Goal: Transaction & Acquisition: Purchase product/service

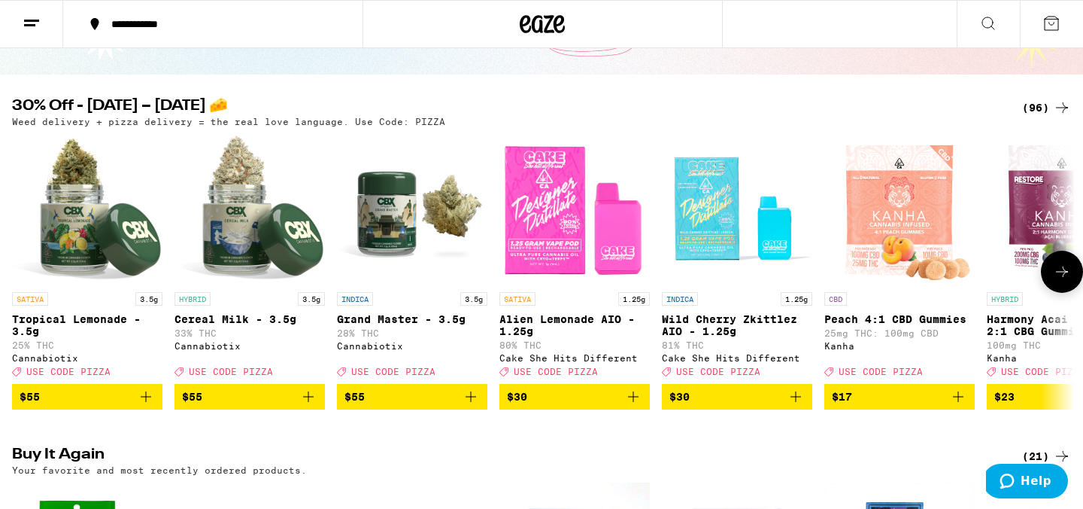
scroll to position [150, 0]
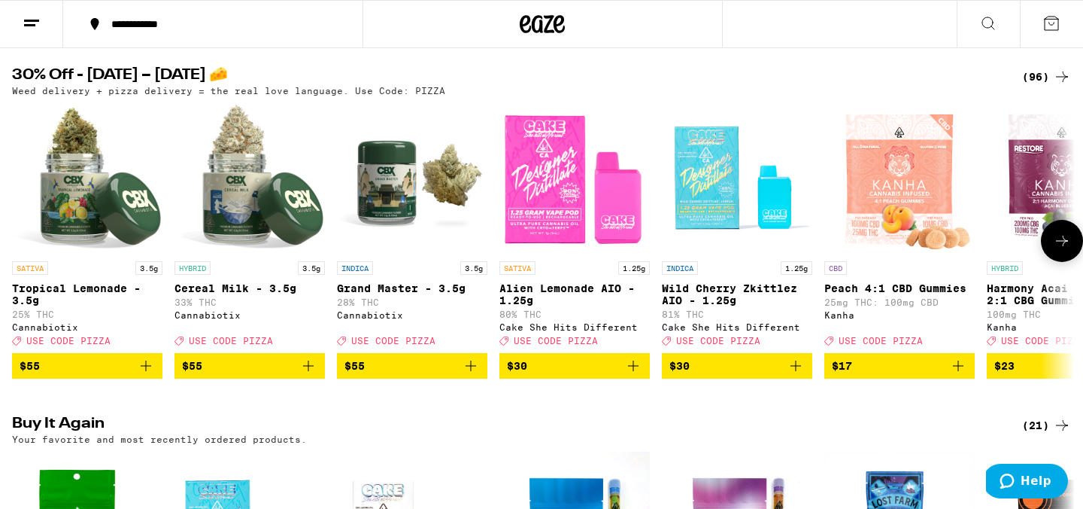
click at [1063, 240] on icon at bounding box center [1062, 241] width 18 height 18
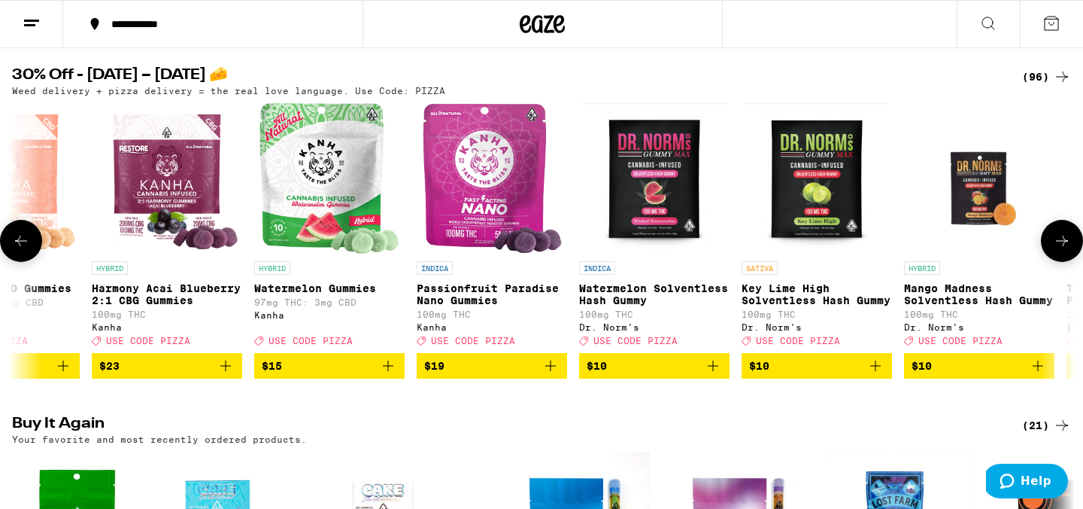
click at [1063, 240] on icon at bounding box center [1062, 241] width 18 height 18
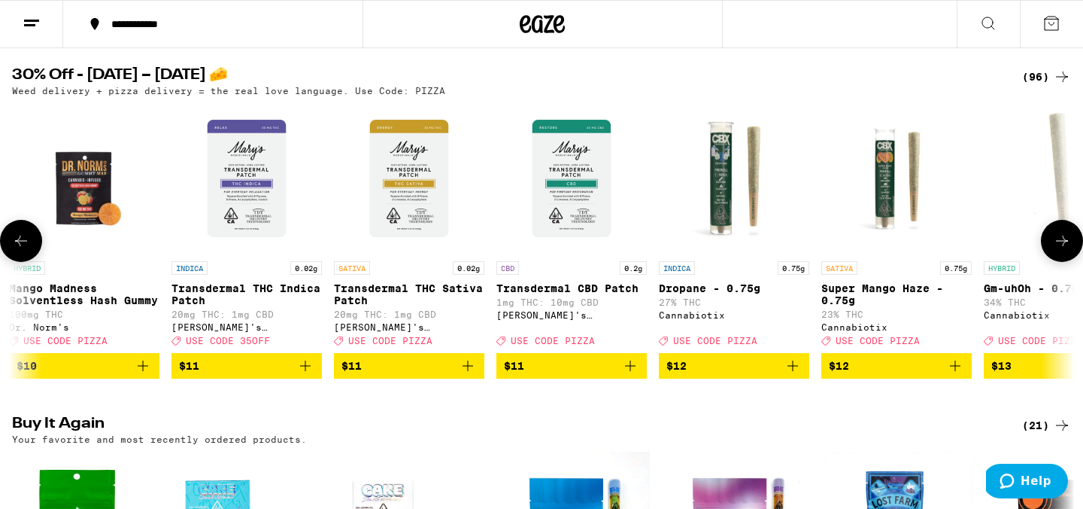
click at [1063, 240] on icon at bounding box center [1062, 241] width 18 height 18
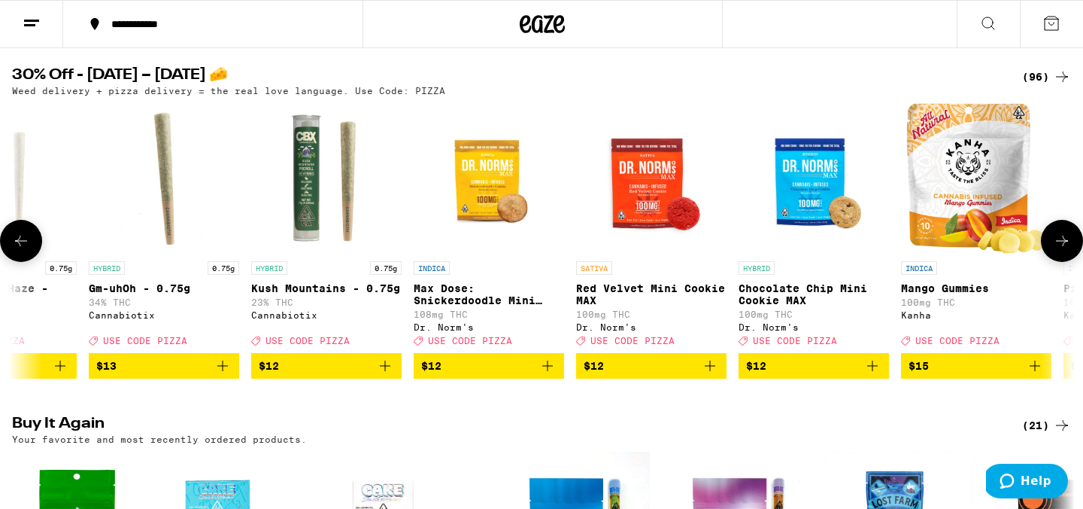
click at [1063, 240] on icon at bounding box center [1062, 241] width 18 height 18
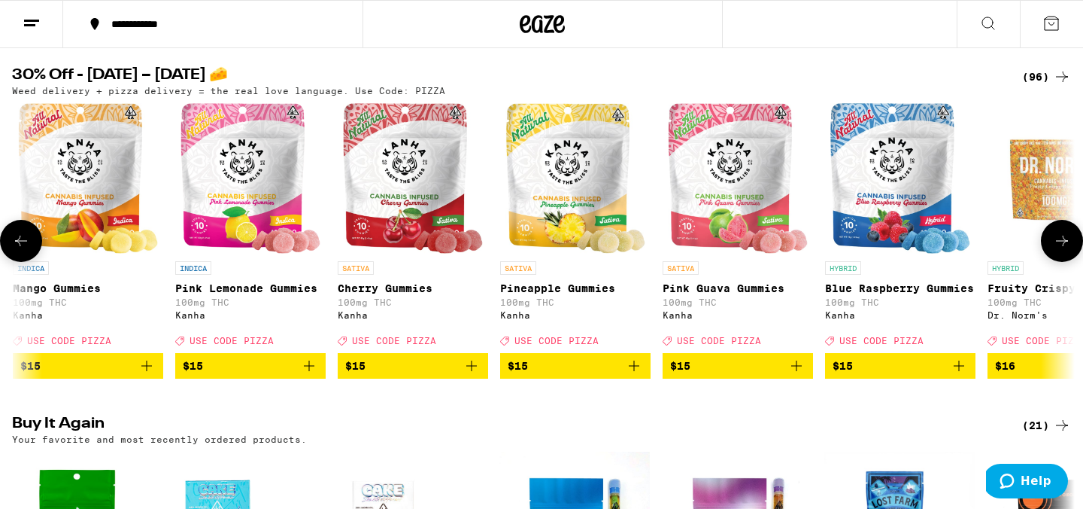
click at [1063, 240] on icon at bounding box center [1062, 241] width 18 height 18
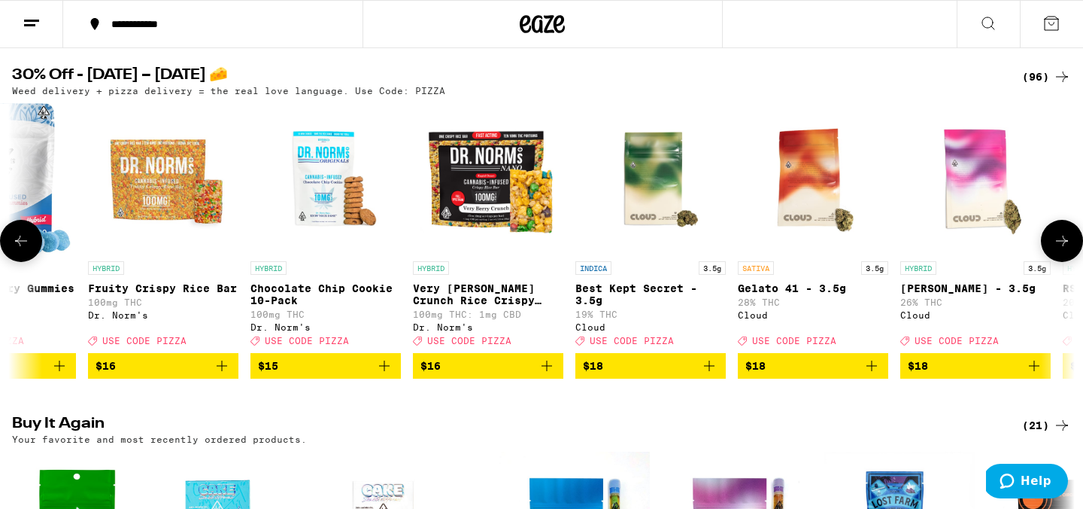
click at [1063, 240] on icon at bounding box center [1062, 241] width 18 height 18
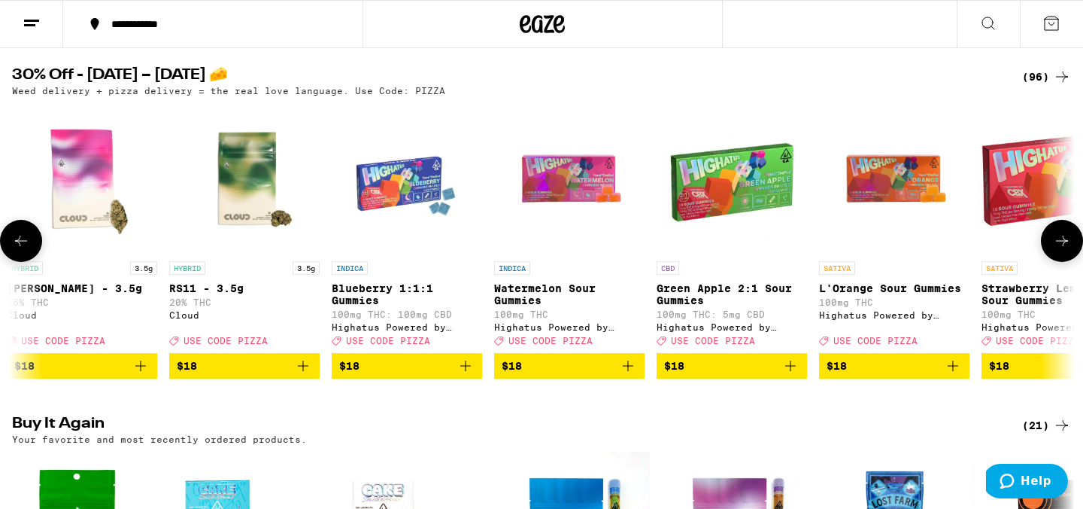
click at [1063, 240] on icon at bounding box center [1062, 241] width 18 height 18
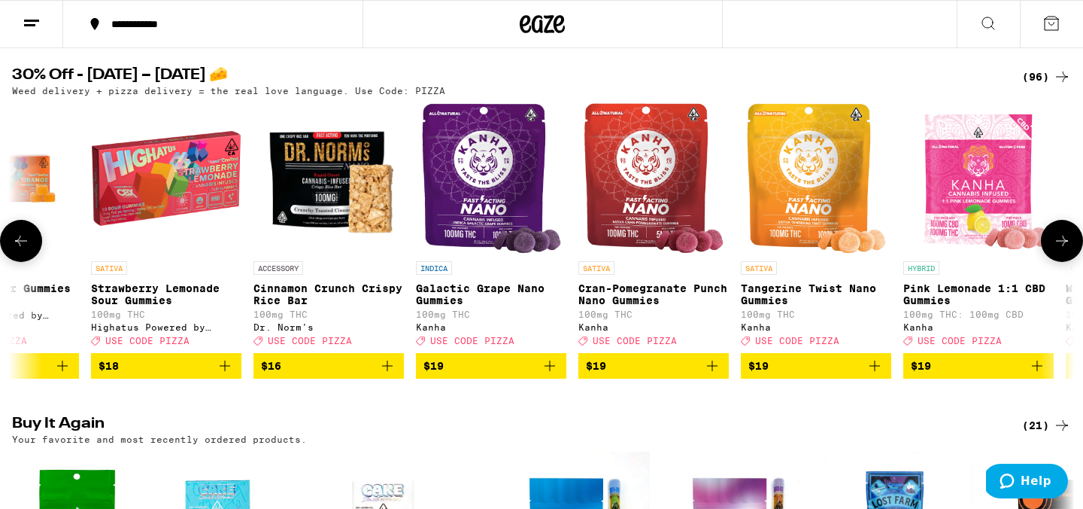
click at [1063, 240] on icon at bounding box center [1062, 241] width 18 height 18
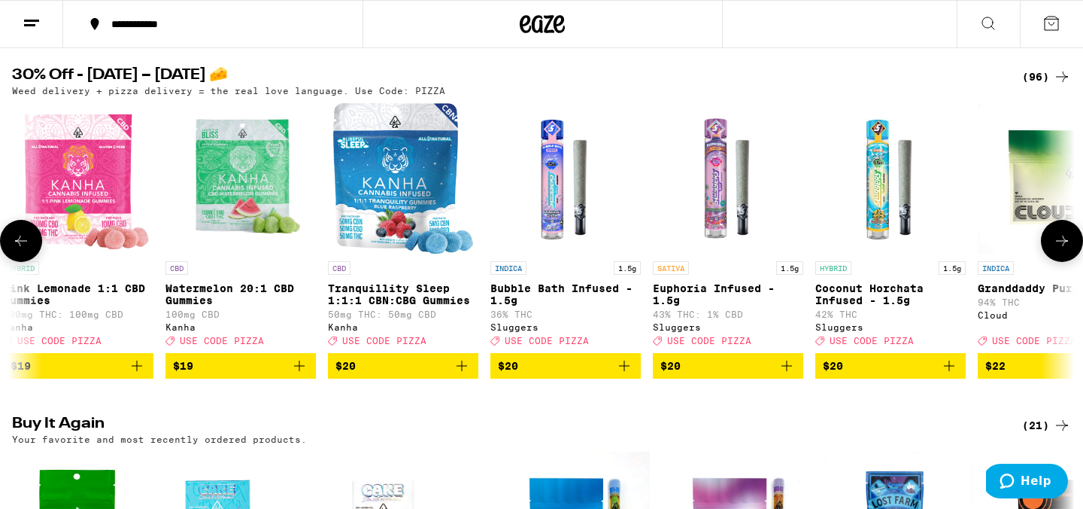
click at [1062, 239] on icon at bounding box center [1062, 241] width 18 height 18
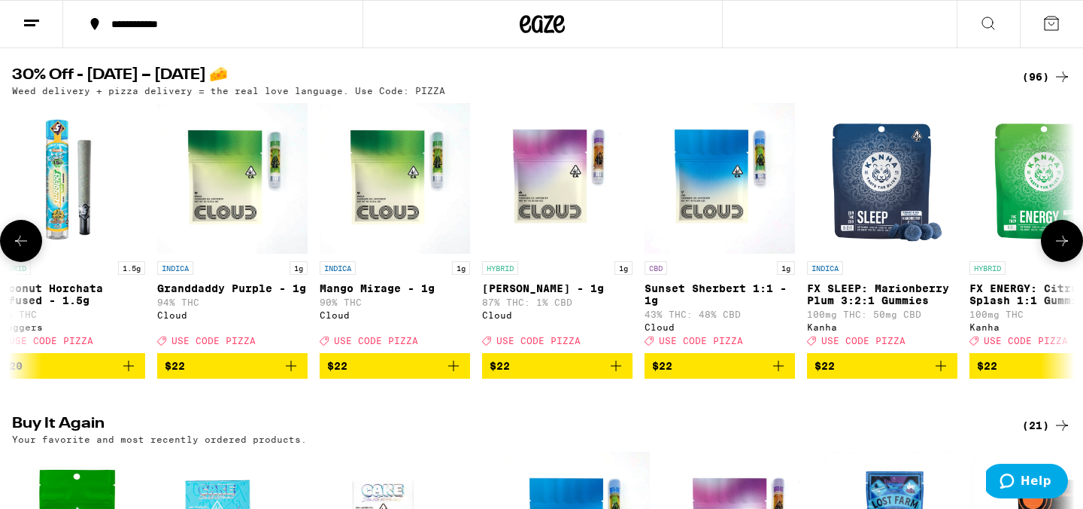
scroll to position [0, 7976]
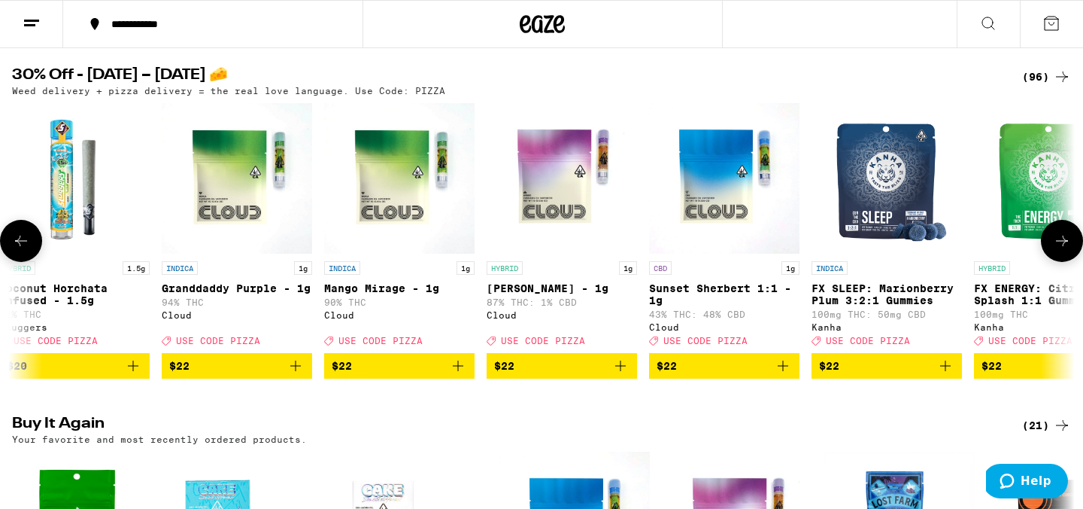
click at [300, 375] on icon "Add to bag" at bounding box center [296, 366] width 18 height 18
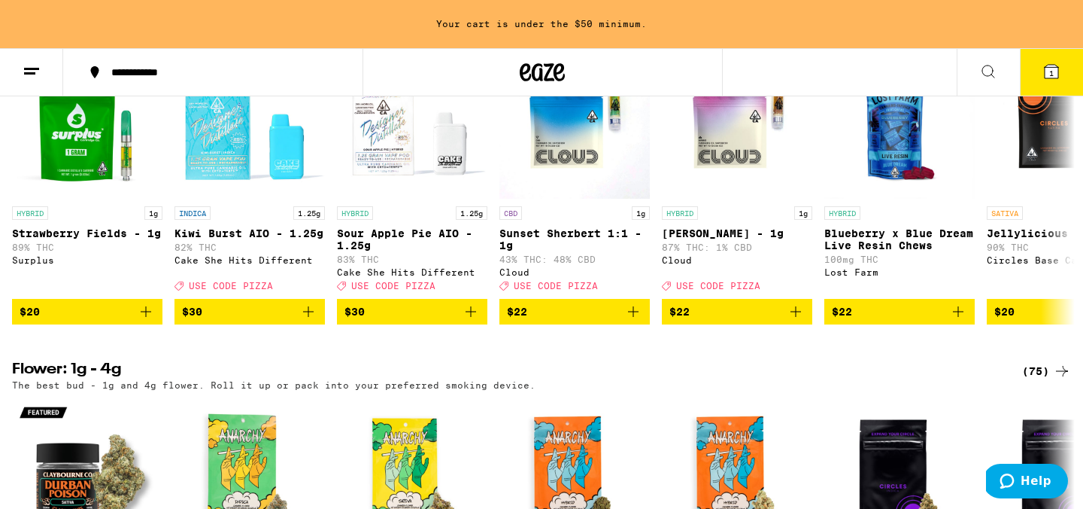
scroll to position [659, 0]
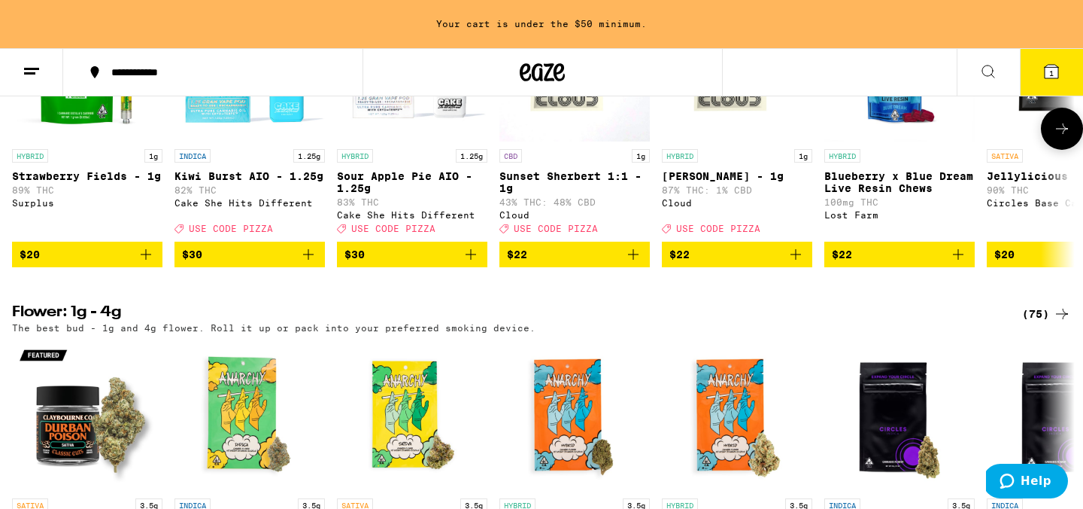
click at [797, 263] on icon "Add to bag" at bounding box center [796, 254] width 18 height 18
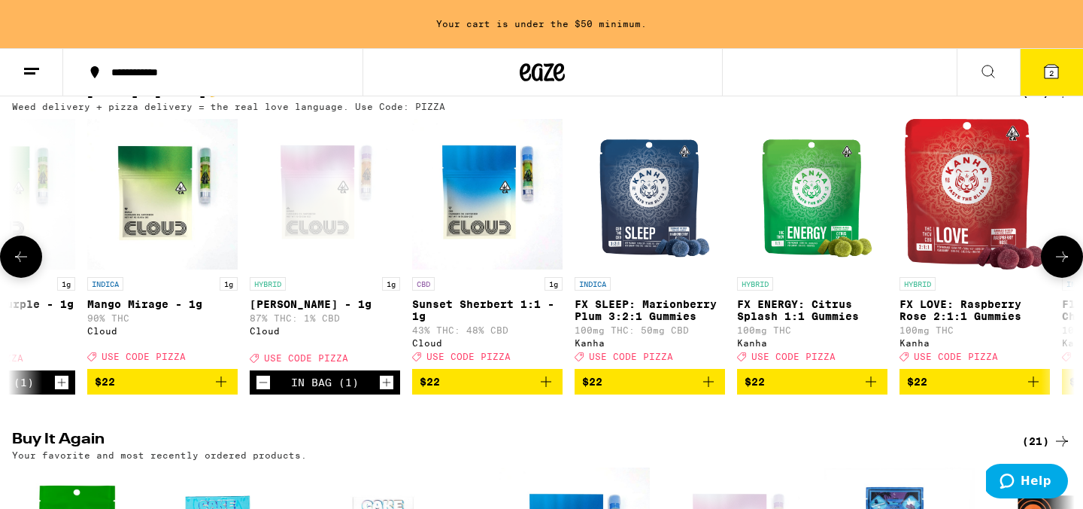
scroll to position [0, 8107]
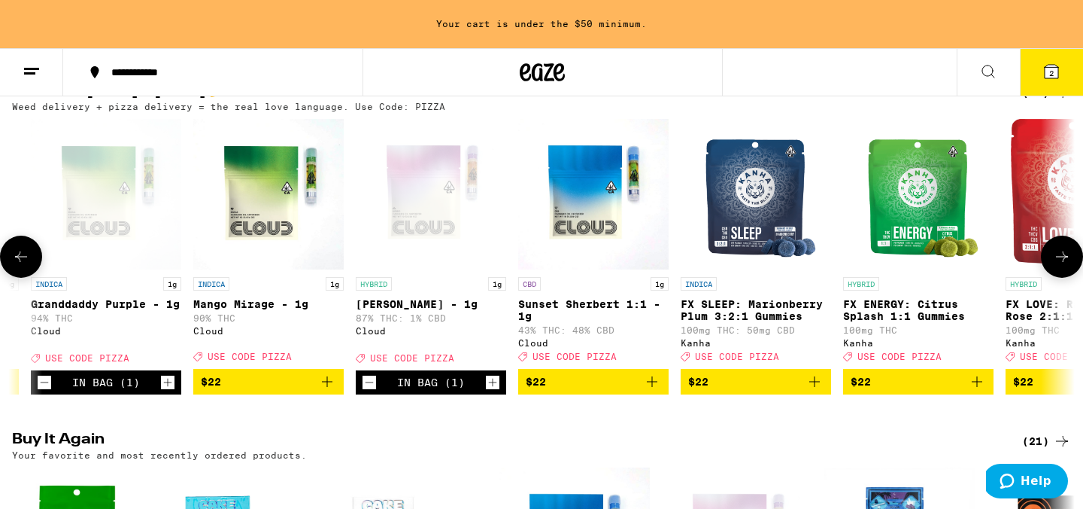
click at [495, 391] on icon "Increment" at bounding box center [493, 382] width 14 height 18
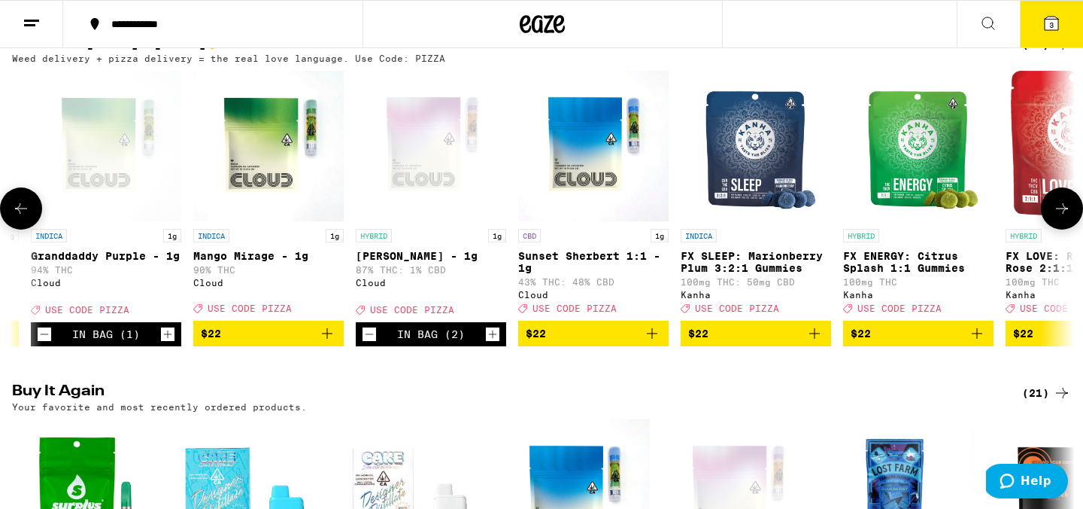
scroll to position [135, 0]
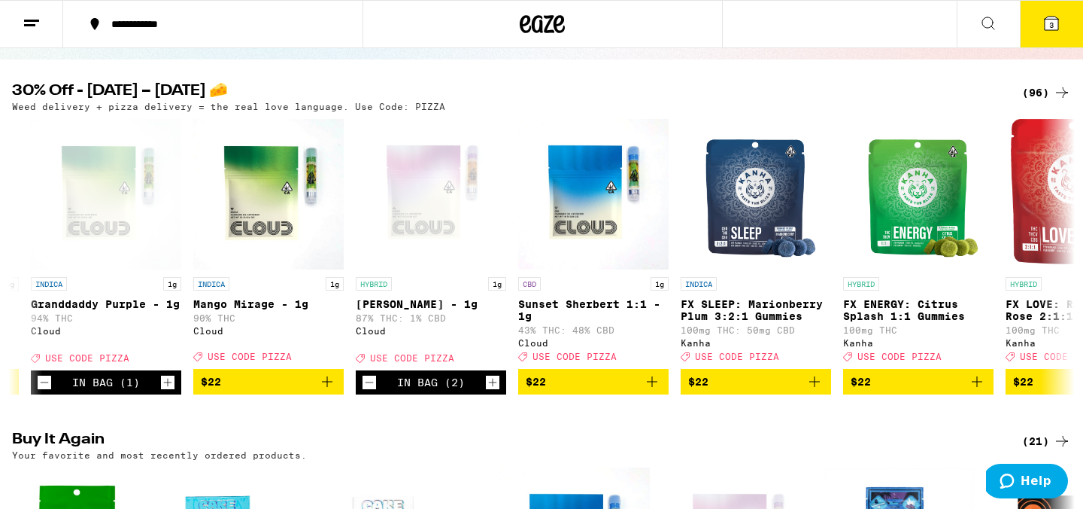
click at [1065, 17] on button "3" at bounding box center [1051, 24] width 63 height 47
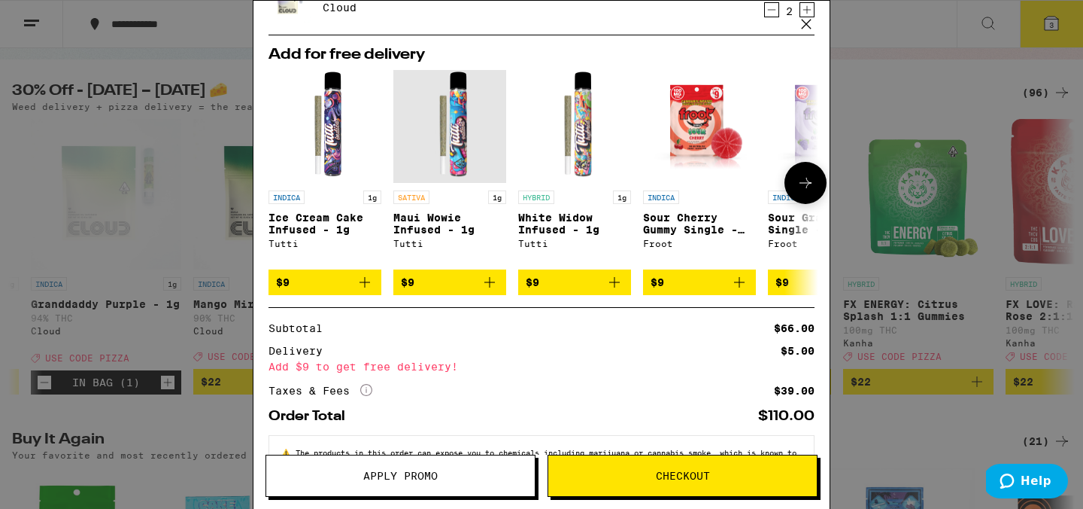
scroll to position [185, 0]
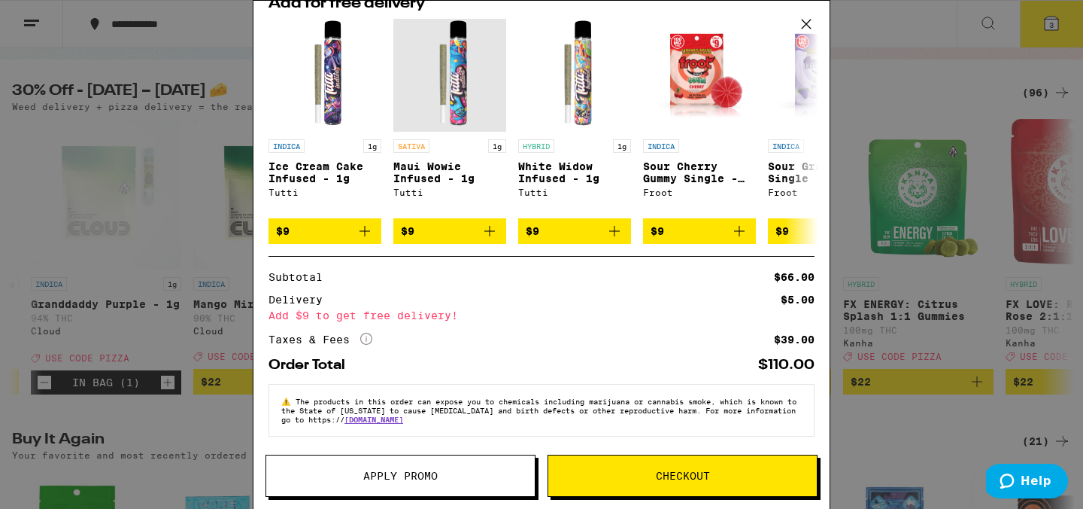
click at [435, 475] on span "Apply Promo" at bounding box center [400, 475] width 74 height 11
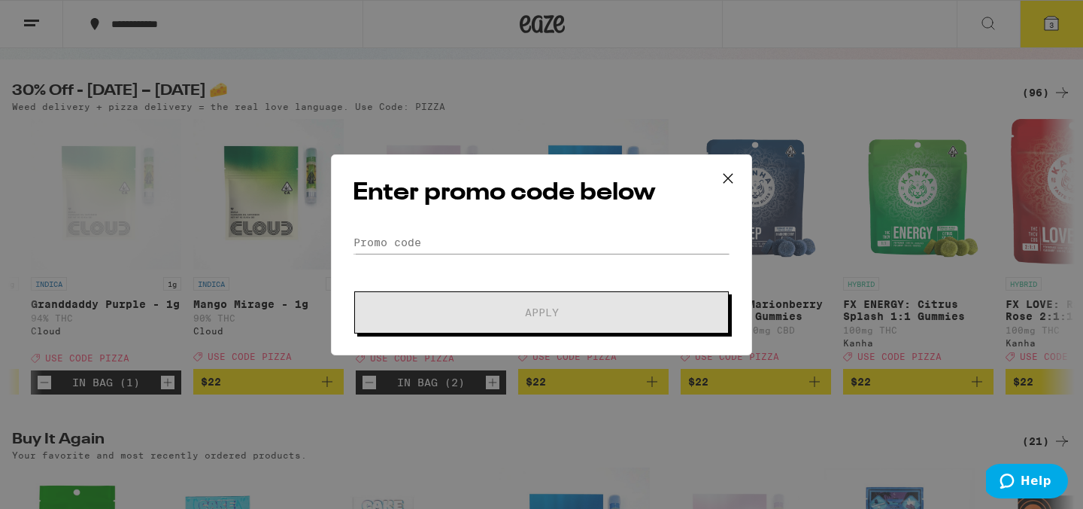
click at [517, 269] on form "Promo Code Apply" at bounding box center [542, 282] width 378 height 102
click at [517, 242] on input "Promo Code" at bounding box center [542, 242] width 378 height 23
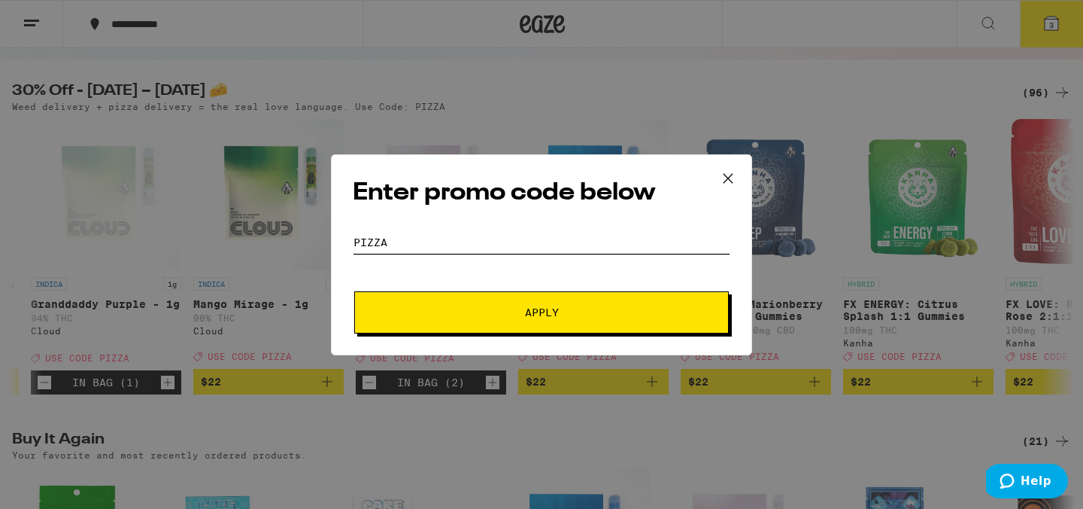
type input "pizza"
click at [354, 291] on button "Apply" at bounding box center [541, 312] width 375 height 42
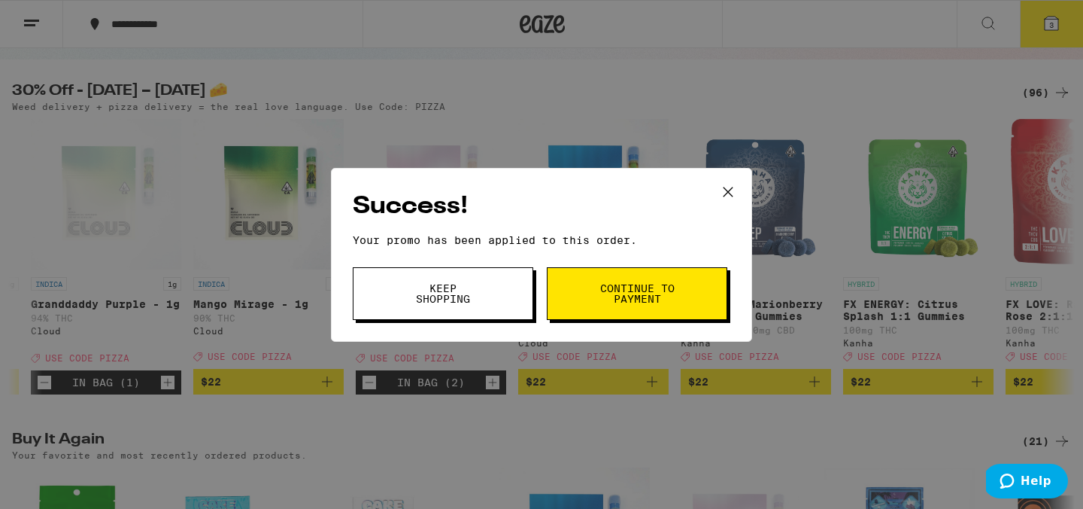
click at [640, 314] on button "Continue to payment" at bounding box center [637, 293] width 181 height 53
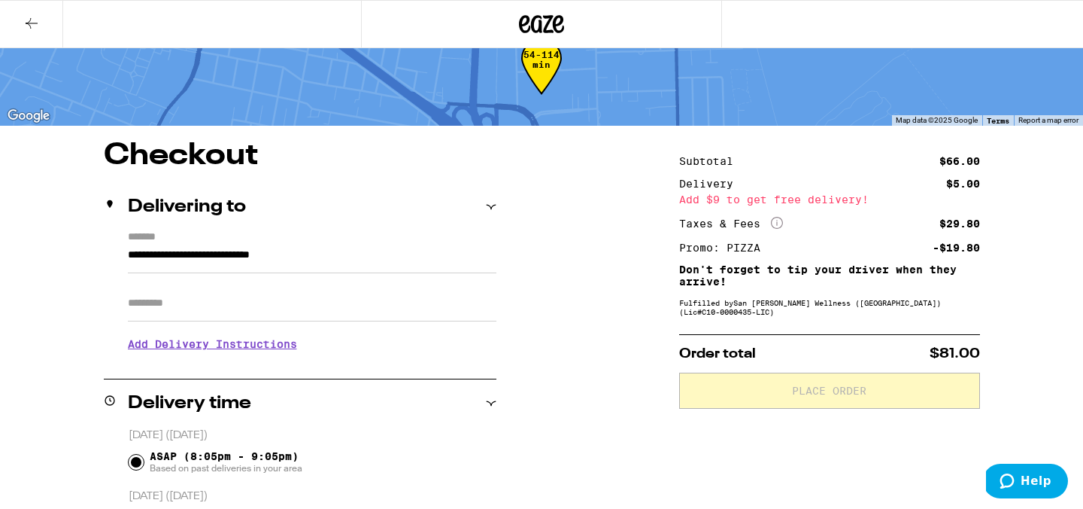
scroll to position [53, 0]
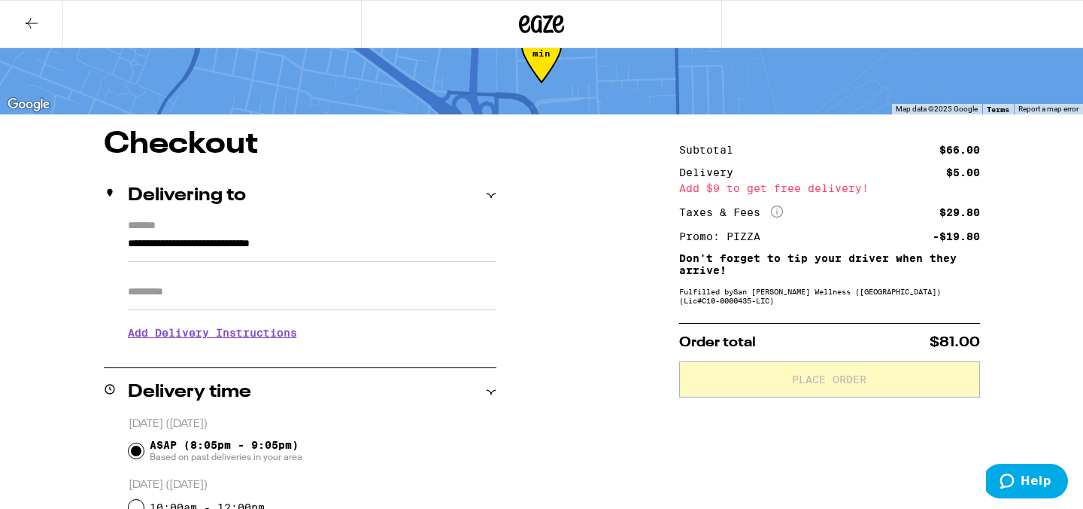
scroll to position [135, 0]
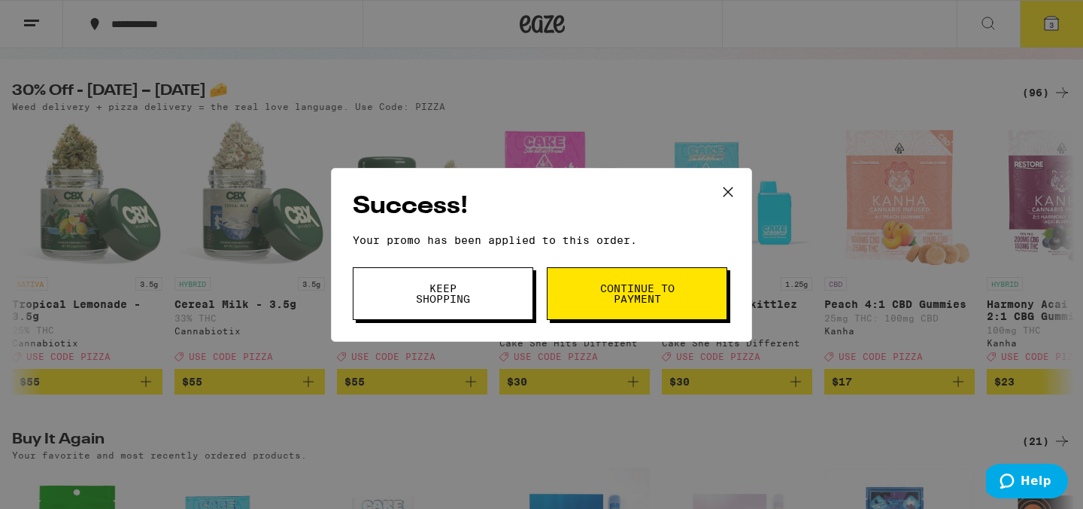
click at [474, 279] on button "Keep Shopping" at bounding box center [443, 293] width 181 height 53
click at [737, 196] on icon at bounding box center [728, 192] width 23 height 23
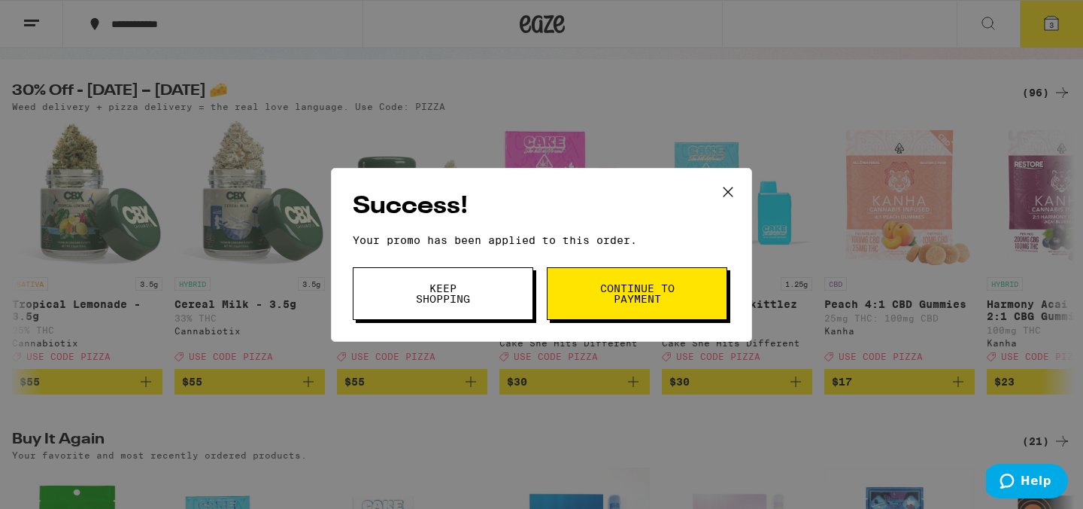
click at [731, 193] on icon at bounding box center [728, 191] width 9 height 9
click at [472, 302] on span "Keep Shopping" at bounding box center [443, 293] width 77 height 21
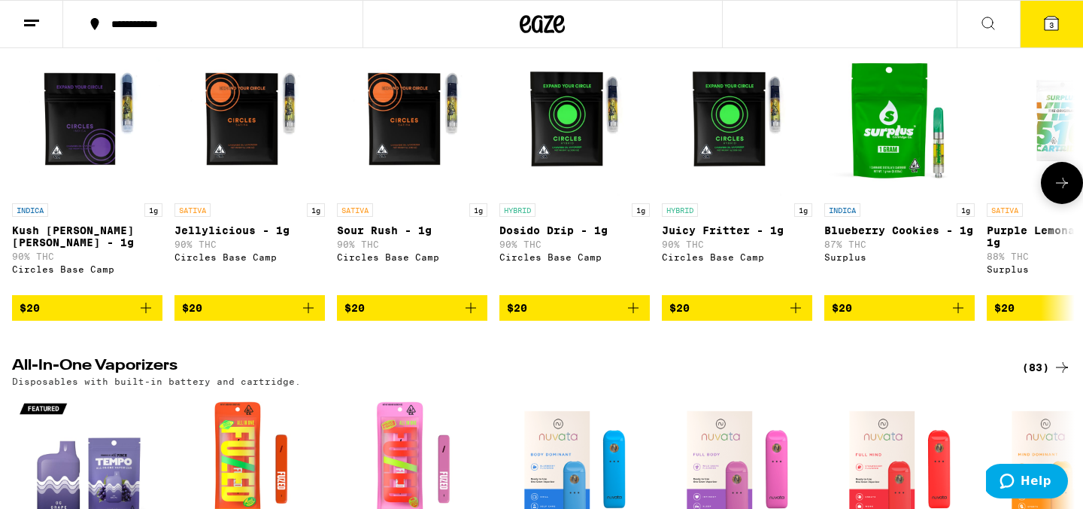
scroll to position [1605, 0]
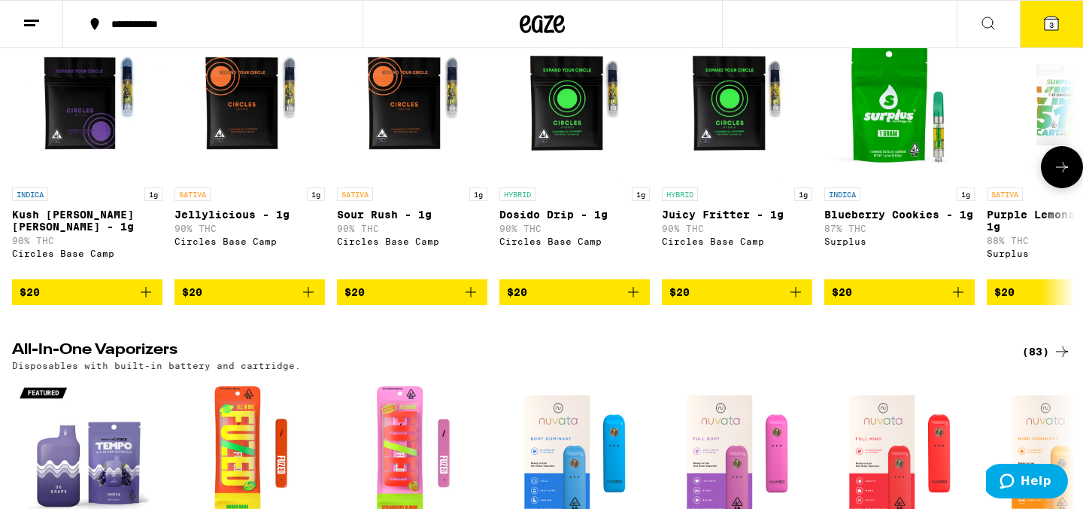
click at [636, 301] on icon "Add to bag" at bounding box center [633, 292] width 18 height 18
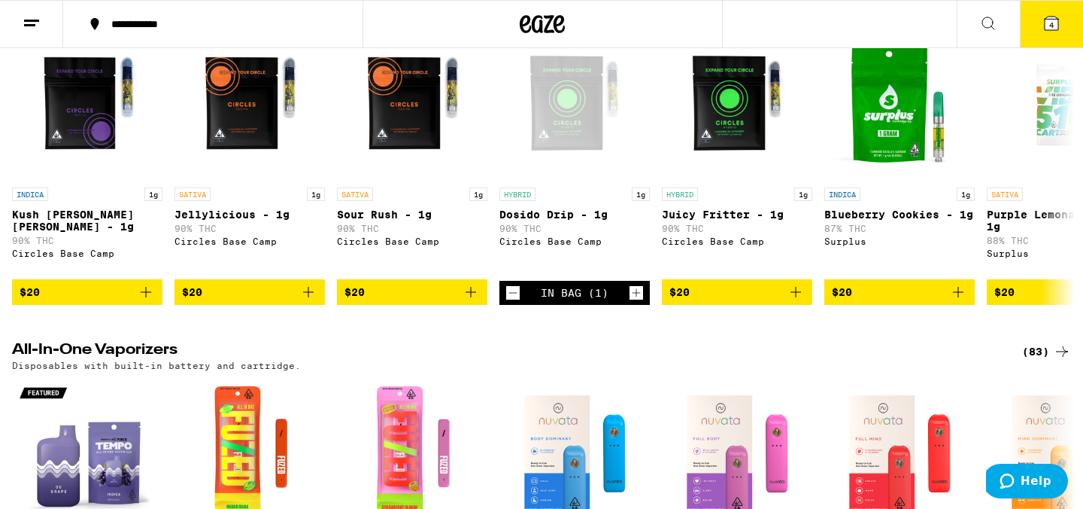
click at [1053, 14] on icon at bounding box center [1052, 23] width 18 height 18
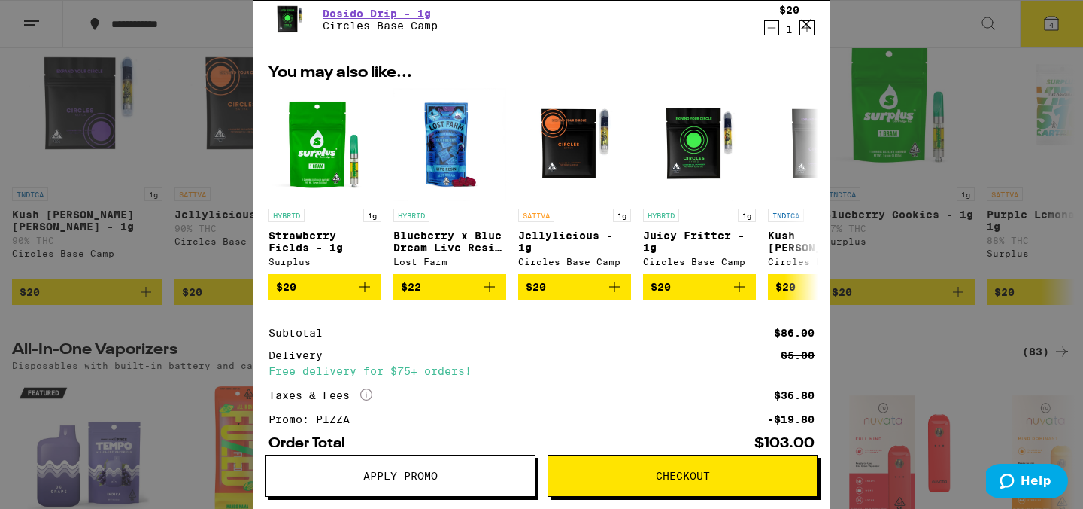
scroll to position [247, 0]
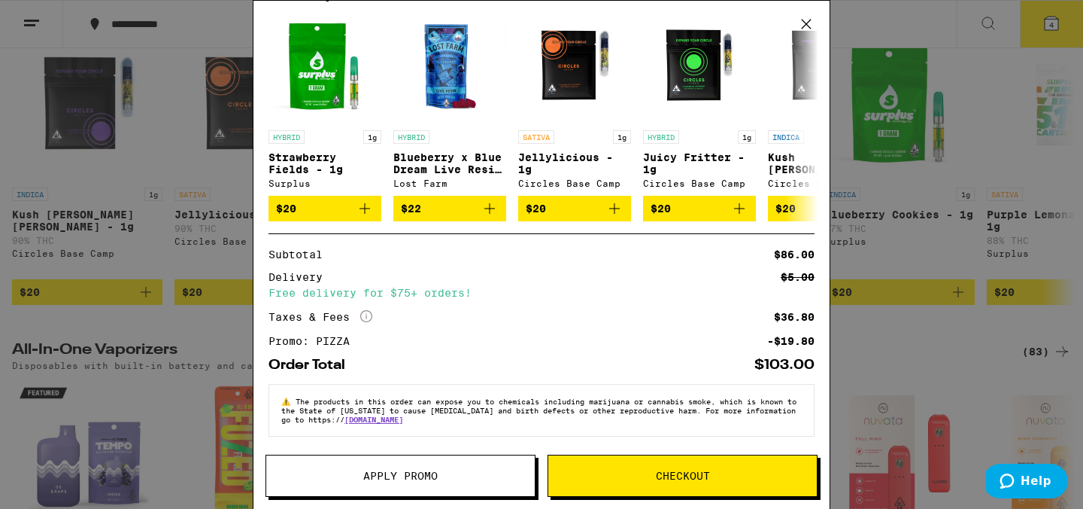
click at [620, 475] on span "Checkout" at bounding box center [682, 475] width 269 height 11
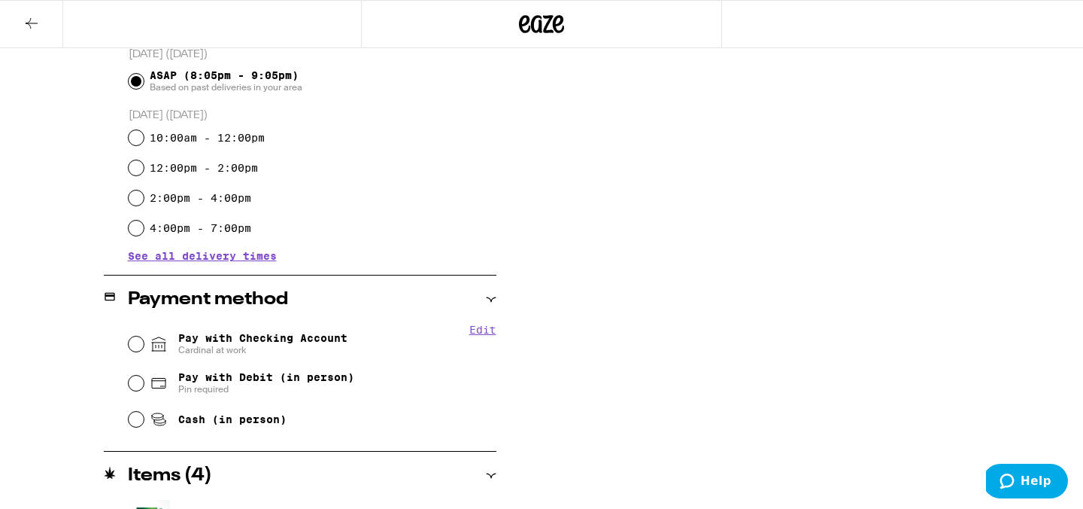
scroll to position [544, 0]
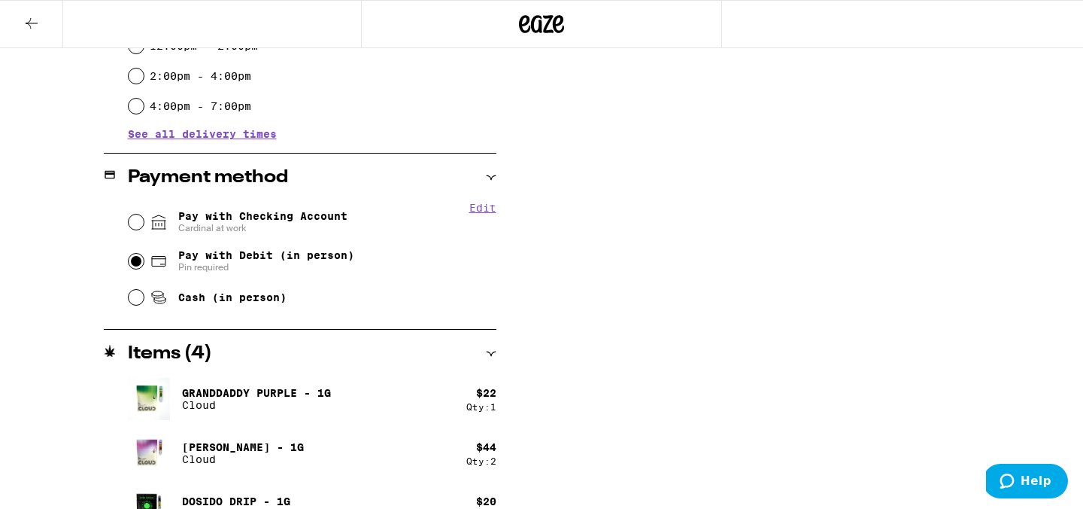
click at [137, 264] on input "4" at bounding box center [136, 261] width 15 height 15
radio input "true"
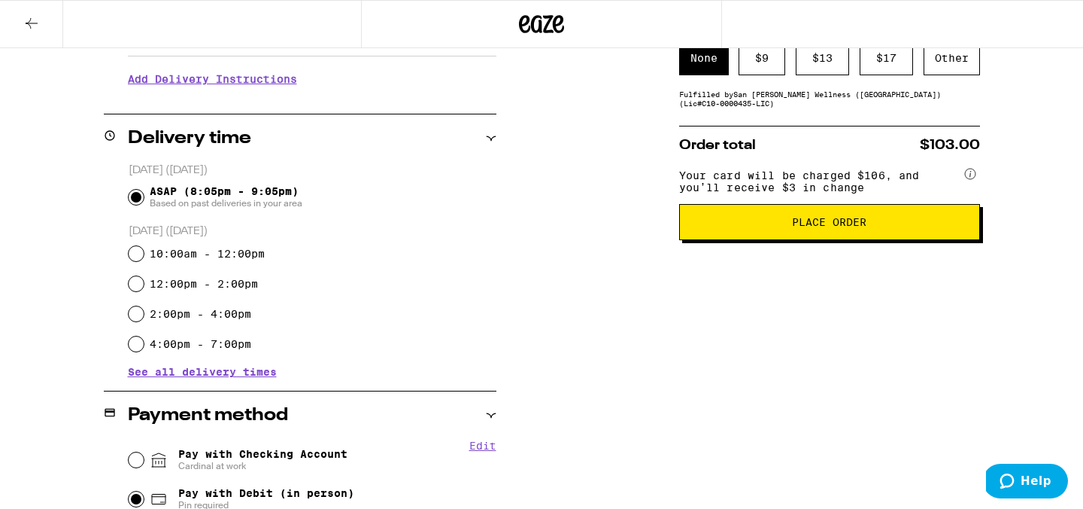
scroll to position [260, 0]
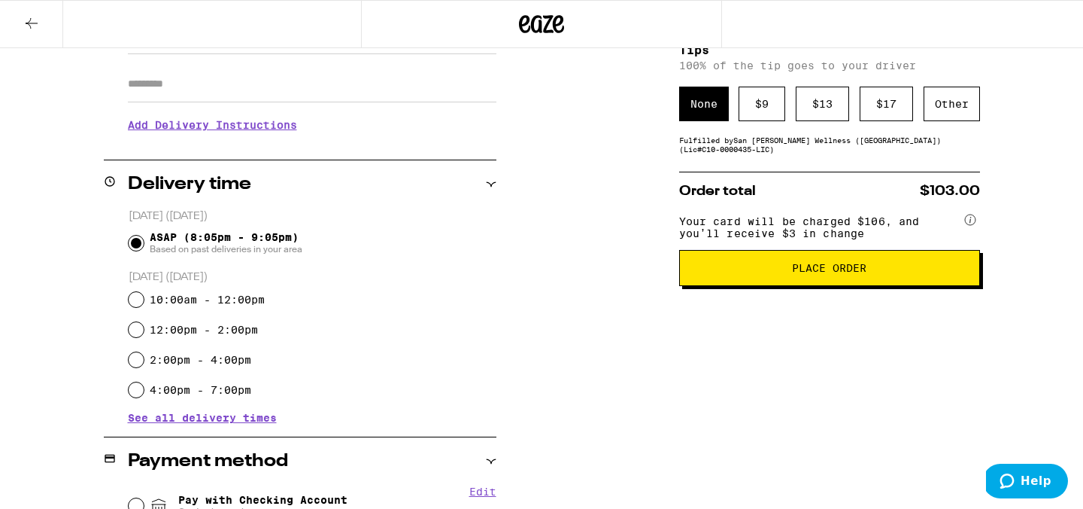
click at [826, 286] on button "Place Order" at bounding box center [829, 268] width 301 height 36
